Goal: Transaction & Acquisition: Purchase product/service

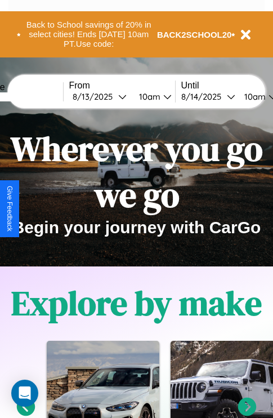
scroll to position [173, 0]
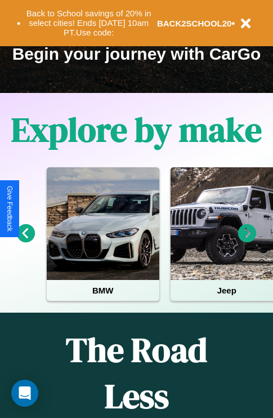
click at [247, 241] on icon at bounding box center [247, 233] width 19 height 19
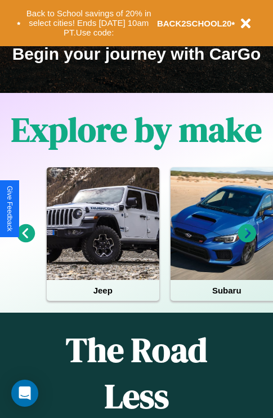
click at [247, 241] on icon at bounding box center [247, 233] width 19 height 19
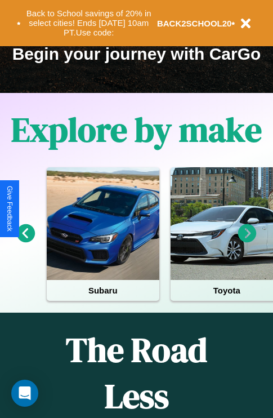
click at [247, 241] on icon at bounding box center [247, 233] width 19 height 19
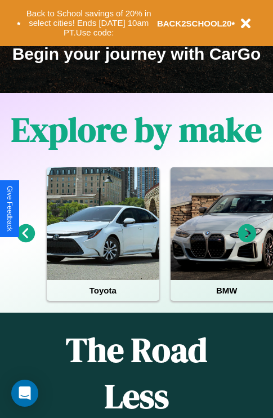
click at [247, 241] on icon at bounding box center [247, 233] width 19 height 19
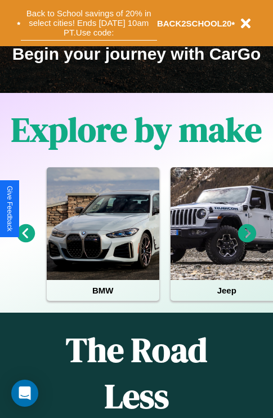
click at [88, 23] on button "Back to School savings of 20% in select cities! Ends 9/1 at 10am PT. Use code:" at bounding box center [89, 23] width 136 height 35
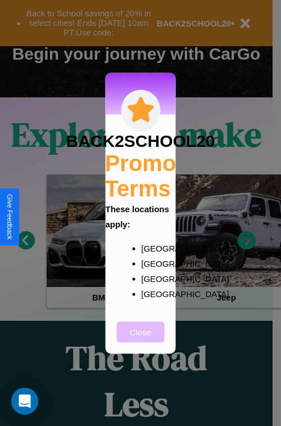
click at [141, 339] on button "Close" at bounding box center [141, 331] width 48 height 21
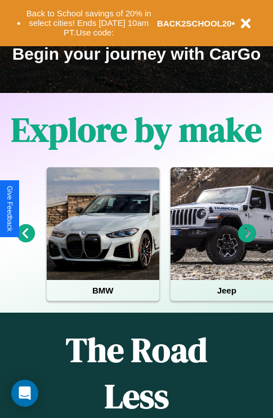
click at [247, 241] on icon at bounding box center [247, 233] width 19 height 19
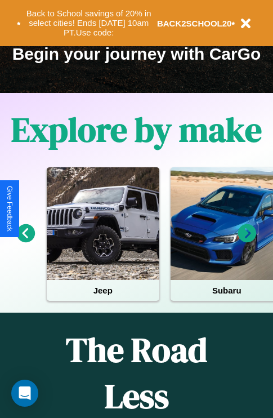
click at [247, 241] on icon at bounding box center [247, 233] width 19 height 19
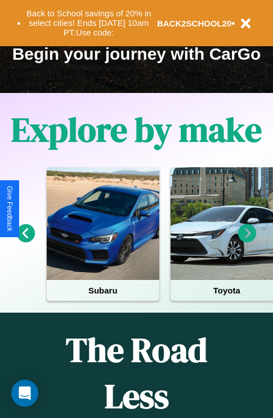
click at [247, 241] on icon at bounding box center [247, 233] width 19 height 19
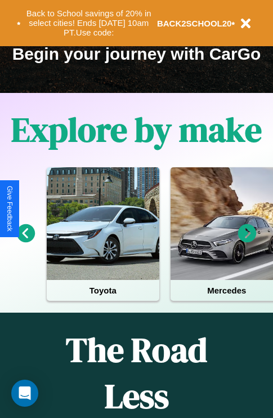
click at [247, 241] on icon at bounding box center [247, 233] width 19 height 19
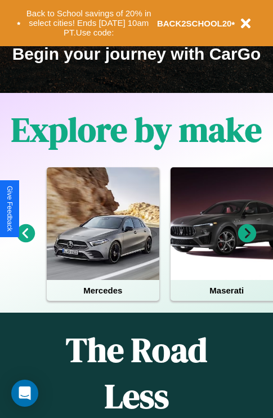
click at [247, 241] on icon at bounding box center [247, 233] width 19 height 19
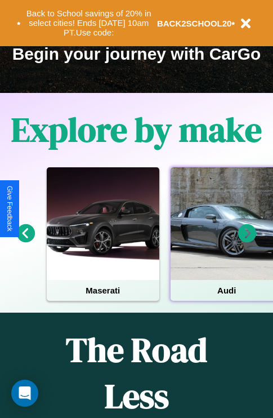
click at [226, 241] on div at bounding box center [227, 223] width 113 height 113
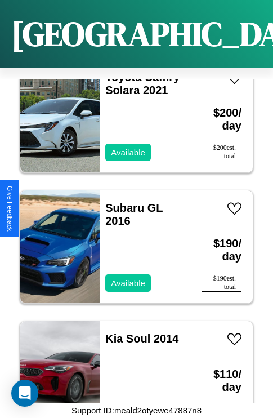
scroll to position [6831, 0]
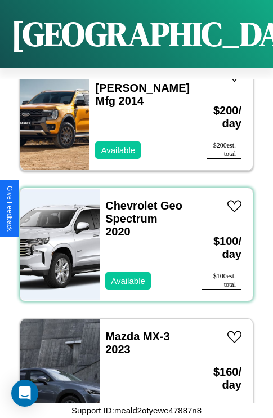
click at [132, 237] on h3 "Chevrolet Geo Spectrum 2020" at bounding box center [144, 218] width 79 height 39
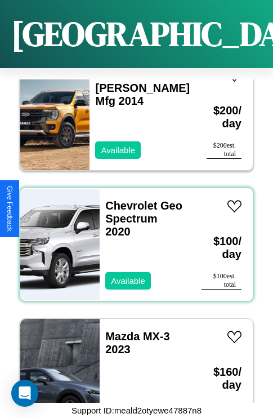
click at [132, 237] on h3 "Chevrolet Geo Spectrum 2020" at bounding box center [144, 218] width 79 height 39
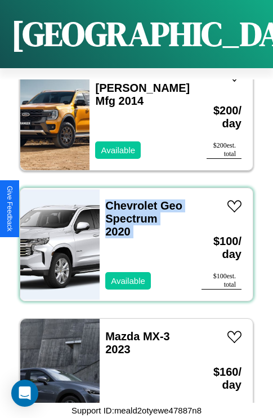
click at [132, 237] on h3 "Chevrolet Geo Spectrum 2020" at bounding box center [144, 218] width 79 height 39
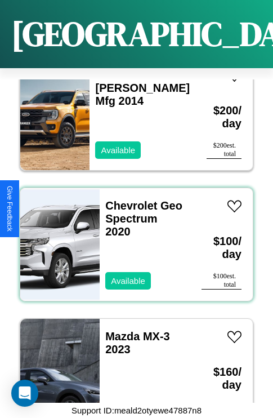
click at [132, 237] on h3 "Chevrolet Geo Spectrum 2020" at bounding box center [144, 218] width 79 height 39
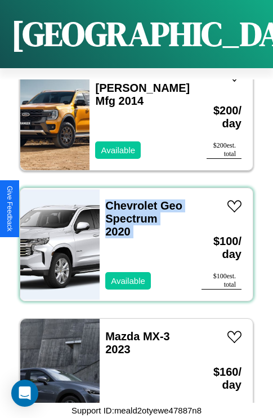
click at [132, 237] on h3 "Chevrolet Geo Spectrum 2020" at bounding box center [144, 218] width 79 height 39
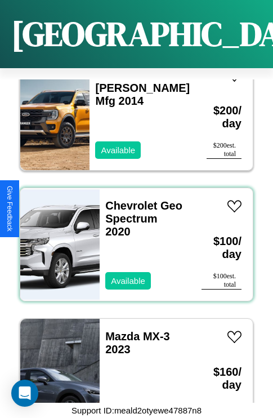
click at [132, 237] on h3 "Chevrolet Geo Spectrum 2020" at bounding box center [144, 218] width 79 height 39
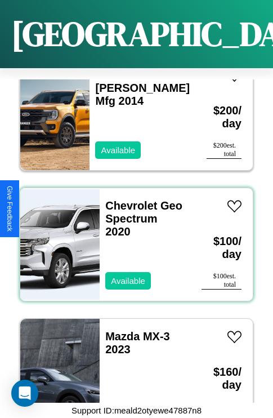
click at [132, 237] on h3 "Chevrolet Geo Spectrum 2020" at bounding box center [144, 218] width 79 height 39
click at [128, 199] on link "Chevrolet Geo Spectrum 2020" at bounding box center [143, 218] width 77 height 38
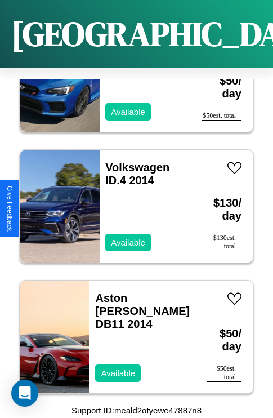
scroll to position [2262, 0]
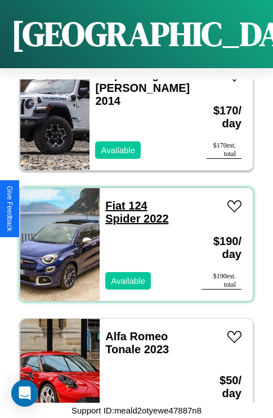
click at [111, 199] on link "Fiat 124 Spider 2022" at bounding box center [136, 211] width 63 height 25
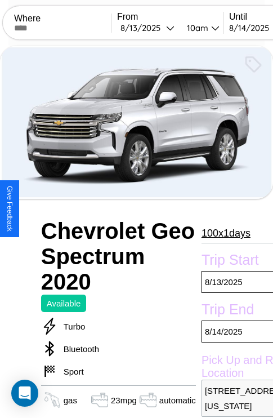
scroll to position [348, 36]
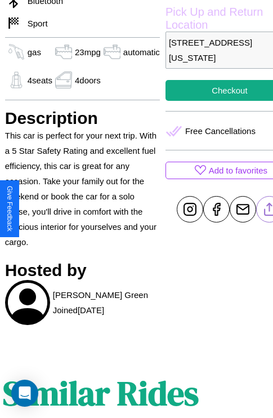
click at [269, 209] on line at bounding box center [269, 207] width 0 height 8
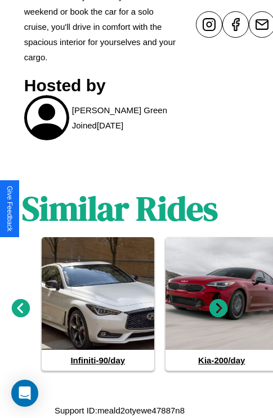
scroll to position [548, 17]
click at [20, 313] on icon at bounding box center [21, 308] width 19 height 19
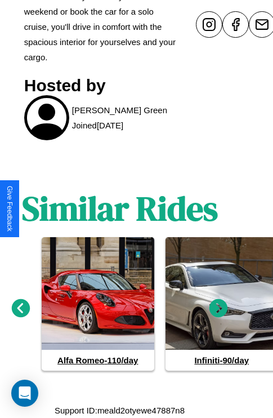
click at [218, 313] on icon at bounding box center [218, 308] width 19 height 19
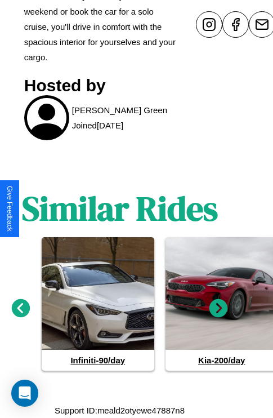
click at [20, 313] on icon at bounding box center [21, 308] width 19 height 19
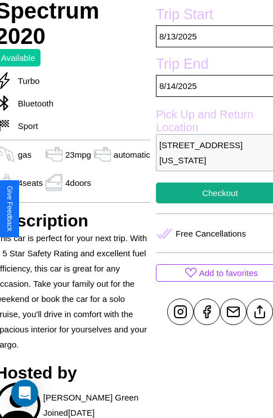
scroll to position [229, 47]
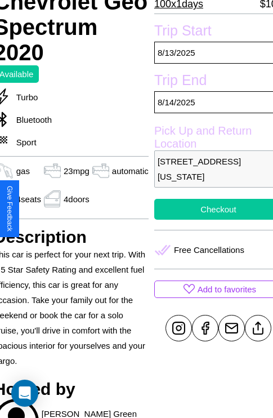
click at [209, 209] on button "Checkout" at bounding box center [218, 209] width 128 height 21
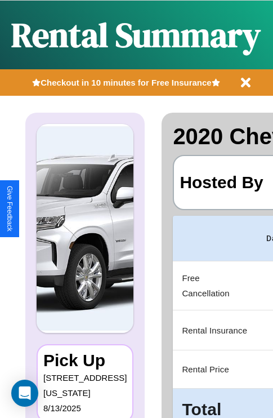
scroll to position [0, 213]
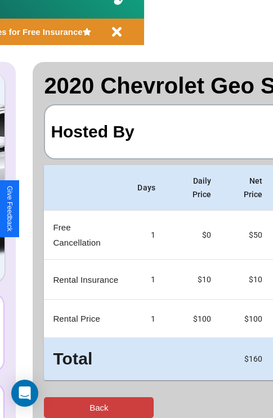
click at [55, 407] on button "Back" at bounding box center [99, 407] width 110 height 21
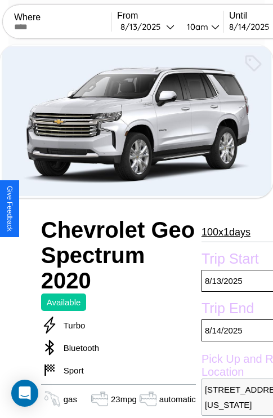
scroll to position [25, 0]
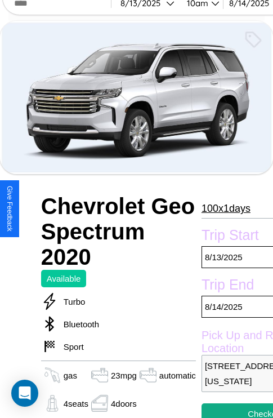
click at [221, 208] on p "100 x 1 days" at bounding box center [225, 208] width 49 height 18
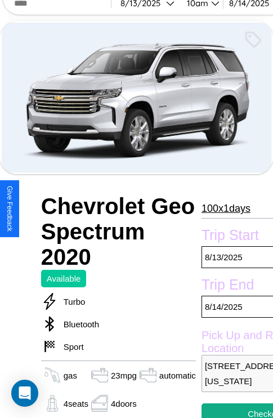
click at [221, 208] on p "100 x 1 days" at bounding box center [225, 208] width 49 height 18
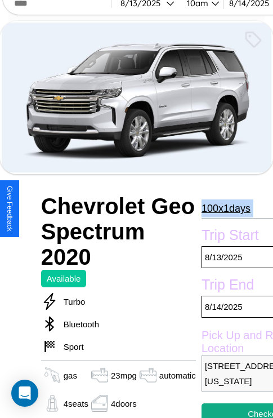
click at [221, 208] on p "100 x 1 days" at bounding box center [225, 208] width 49 height 18
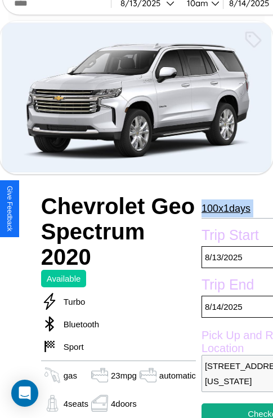
click at [221, 208] on p "100 x 1 days" at bounding box center [225, 208] width 49 height 18
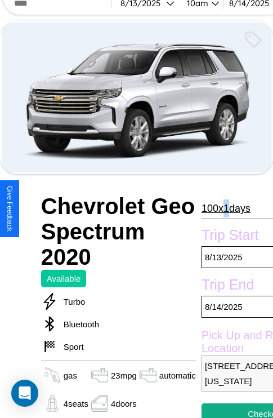
click at [221, 208] on p "100 x 1 days" at bounding box center [225, 208] width 49 height 18
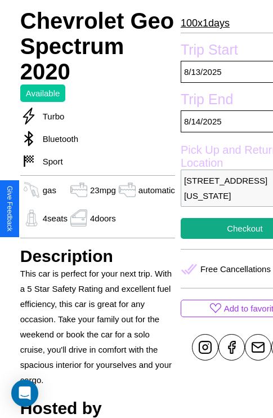
scroll to position [348, 36]
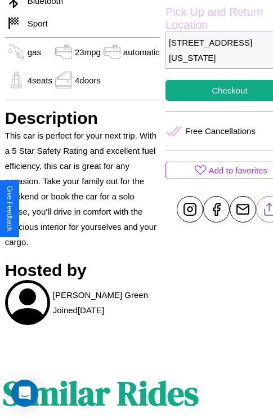
click at [269, 209] on line at bounding box center [269, 207] width 0 height 8
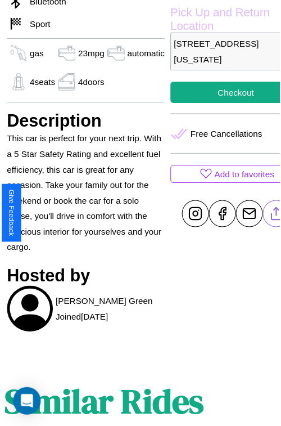
scroll to position [309, 47]
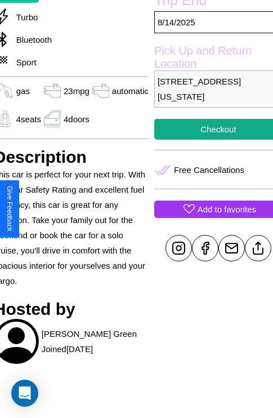
click at [209, 209] on p "Add to favorites" at bounding box center [227, 208] width 59 height 15
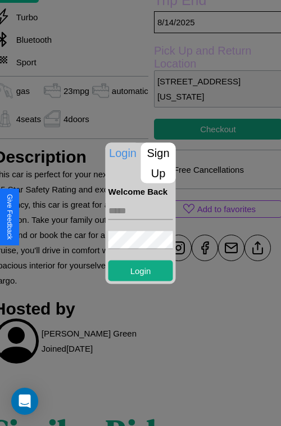
click at [141, 213] on input "text" at bounding box center [141, 210] width 65 height 18
